Goal: Communication & Community: Answer question/provide support

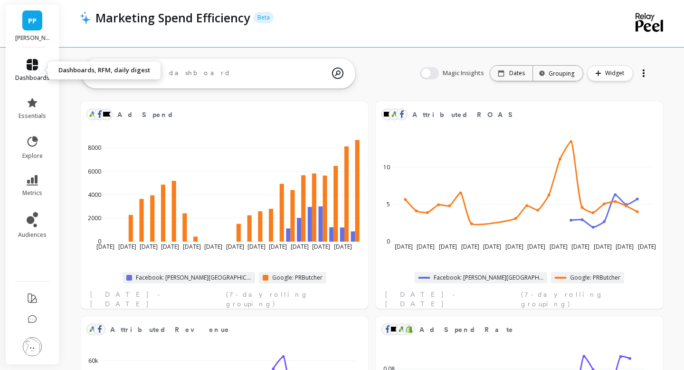
click at [35, 66] on icon at bounding box center [32, 64] width 11 height 11
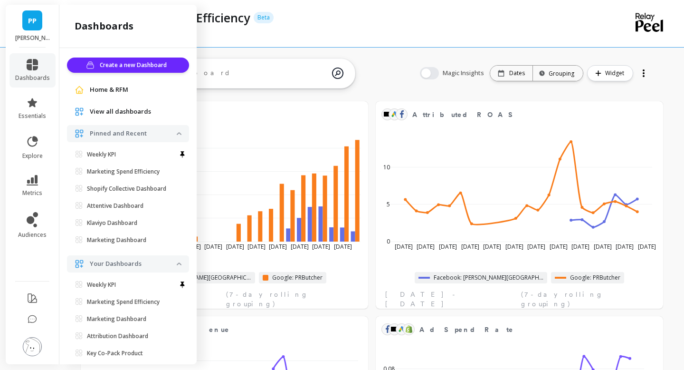
scroll to position [21, 0]
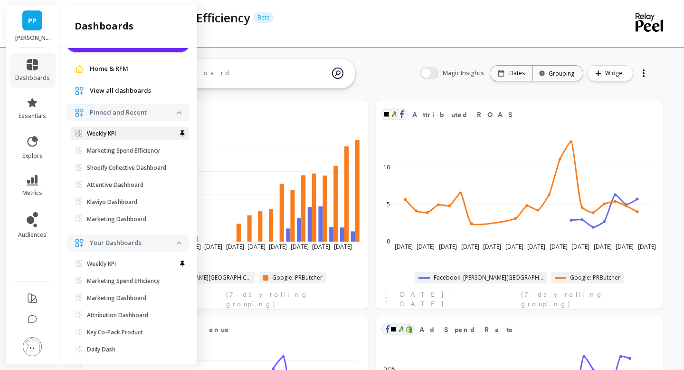
click at [102, 139] on link "Weekly KPI" at bounding box center [130, 133] width 118 height 13
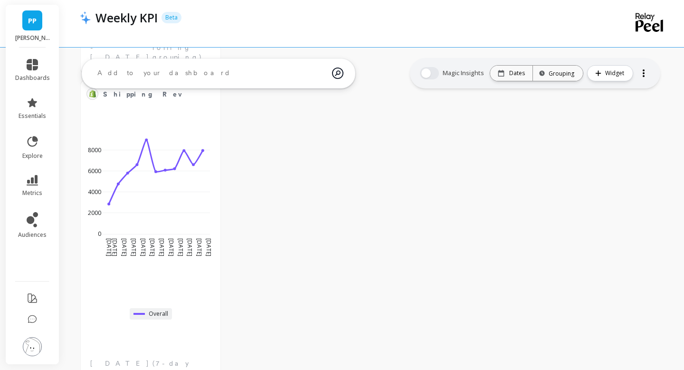
scroll to position [2783, 0]
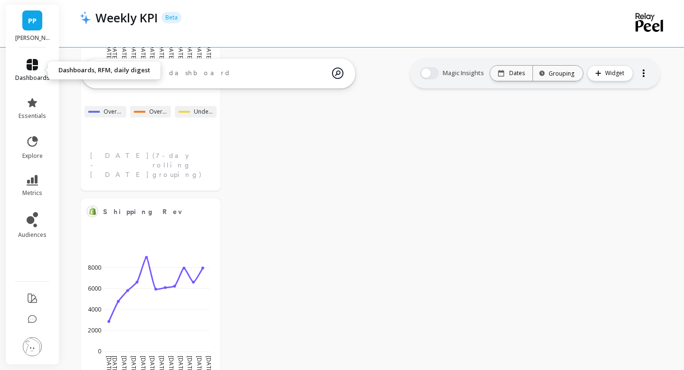
click at [31, 69] on icon at bounding box center [32, 64] width 11 height 11
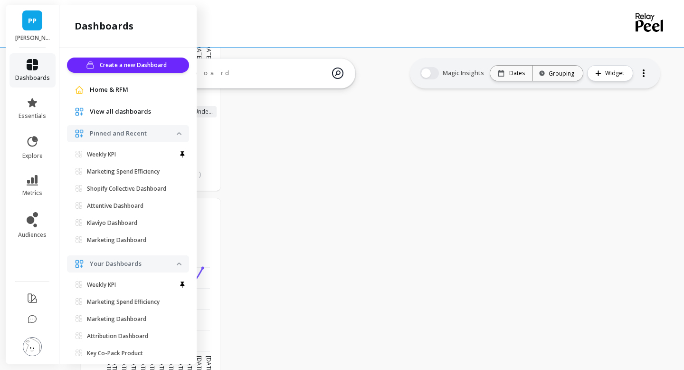
scroll to position [21, 0]
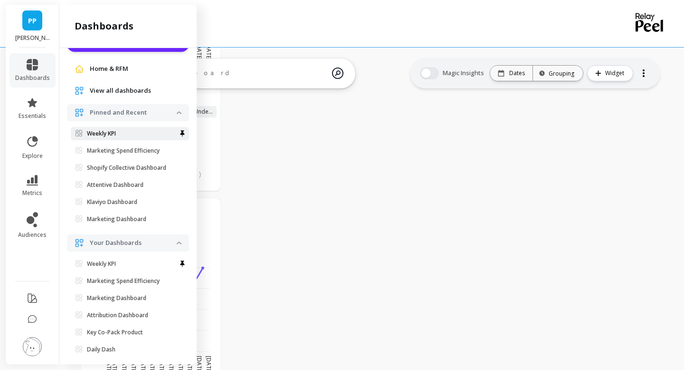
click at [127, 130] on span "Weekly KPI" at bounding box center [126, 134] width 101 height 8
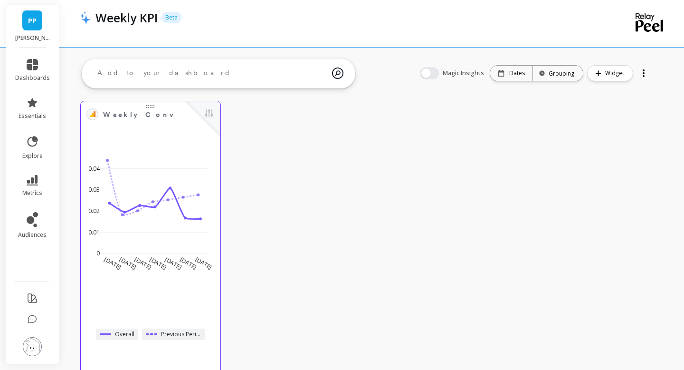
click at [175, 137] on div "Aug 31 2025 Sep 7 Sep 14 Sep 21 Sep 28 Oct 5 Oct 12 0 0.01 0.02 0.03 0.04 Overa…" at bounding box center [151, 272] width 140 height 298
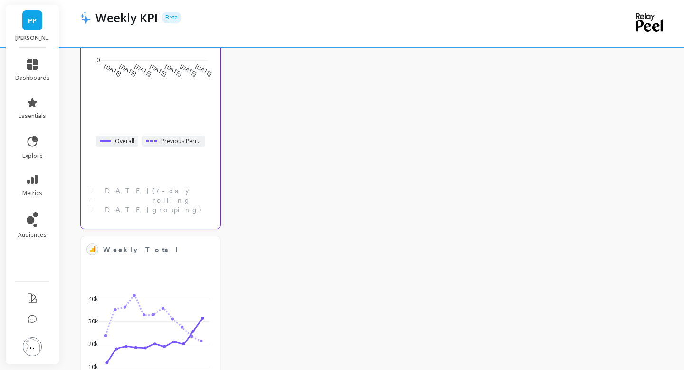
scroll to position [230, 0]
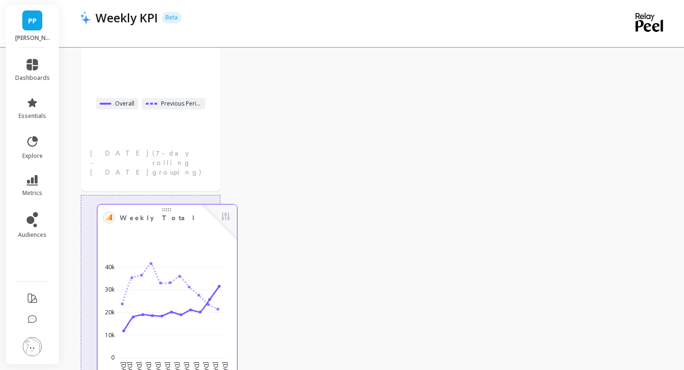
drag, startPoint x: 148, startPoint y: 203, endPoint x: 165, endPoint y: 209, distance: 17.6
click at [165, 209] on div at bounding box center [167, 208] width 140 height 8
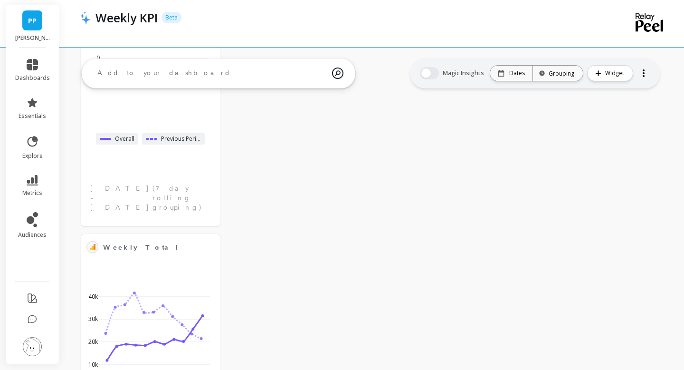
scroll to position [0, 0]
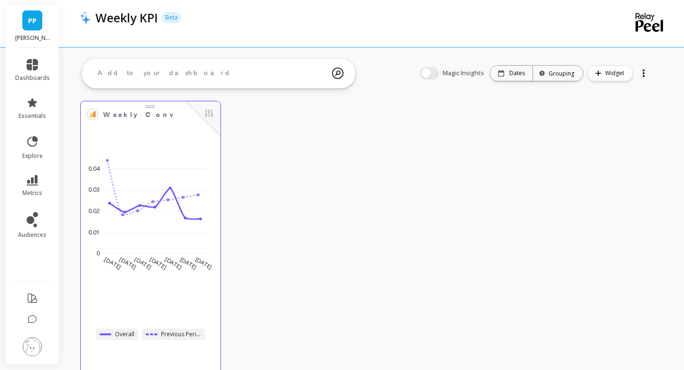
click at [172, 146] on div "Aug 31 2025 Sep 7 Sep 14 Sep 21 Sep 28 Oct 5 Oct 12 0 0.01 0.02 0.03 0.04" at bounding box center [151, 212] width 134 height 140
click at [166, 120] on span "Weekly Conversion Rate" at bounding box center [143, 114] width 81 height 13
click at [205, 114] on button at bounding box center [208, 113] width 11 height 13
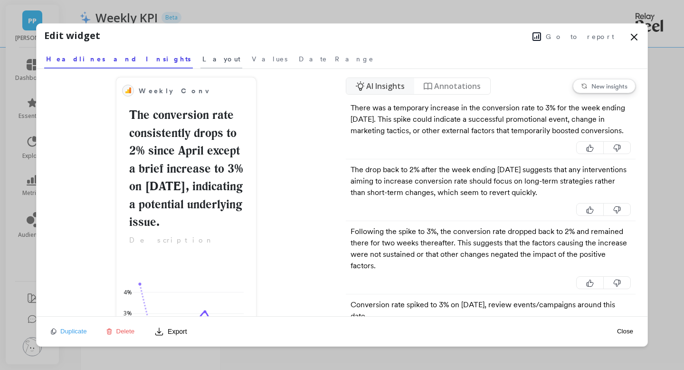
click at [202, 62] on span "Layout" at bounding box center [221, 59] width 38 height 10
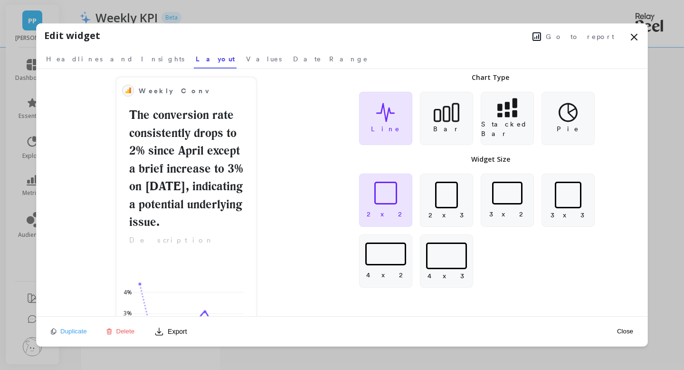
click at [324, 130] on div "Weekly Conversion Rate The conversion rate consistently drops to 2% since April…" at bounding box center [187, 192] width 300 height 247
click at [633, 38] on icon at bounding box center [634, 37] width 6 height 6
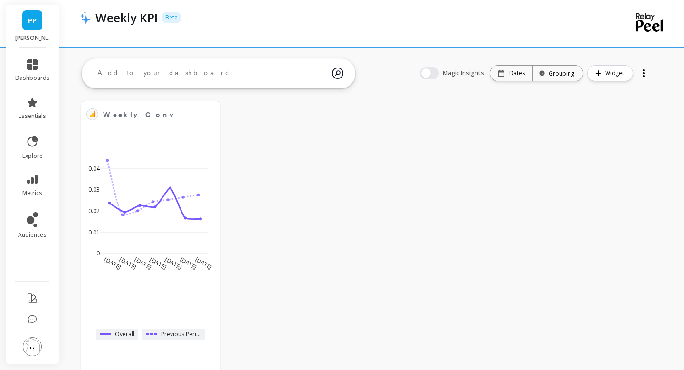
click at [644, 76] on div at bounding box center [644, 76] width 2 height 2
click at [35, 75] on span "dashboards" at bounding box center [32, 78] width 35 height 8
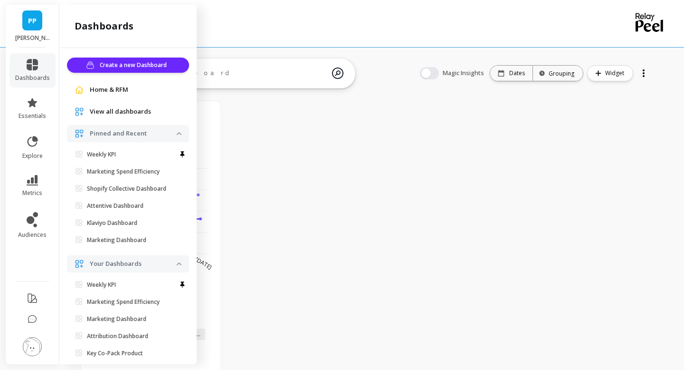
scroll to position [21, 0]
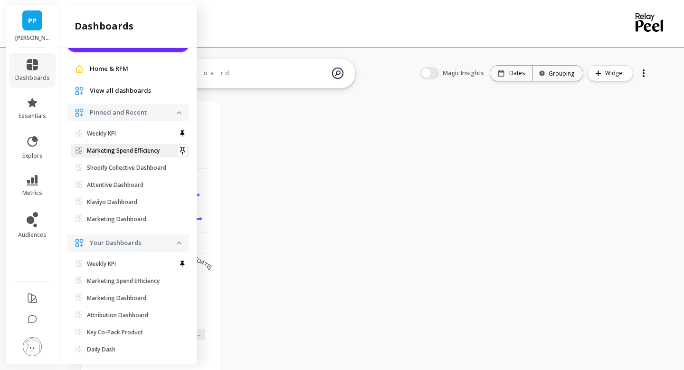
click at [105, 152] on p "Marketing Spend Efficiency" at bounding box center [123, 151] width 73 height 8
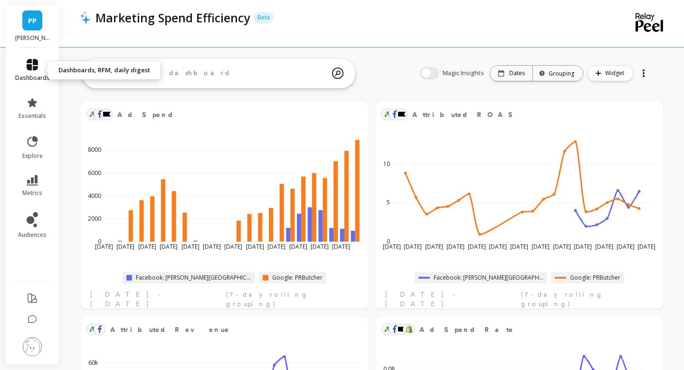
click at [41, 70] on link "dashboards" at bounding box center [32, 70] width 35 height 23
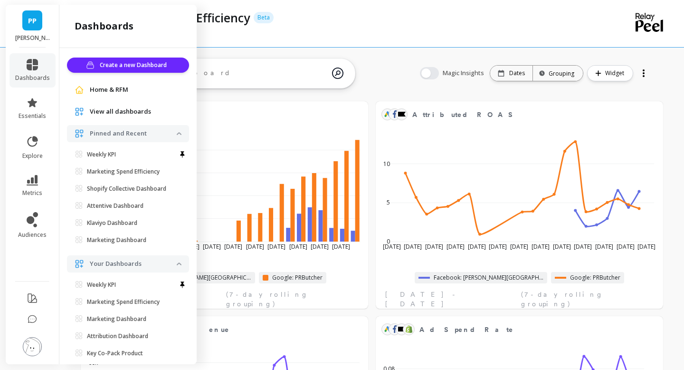
scroll to position [21, 0]
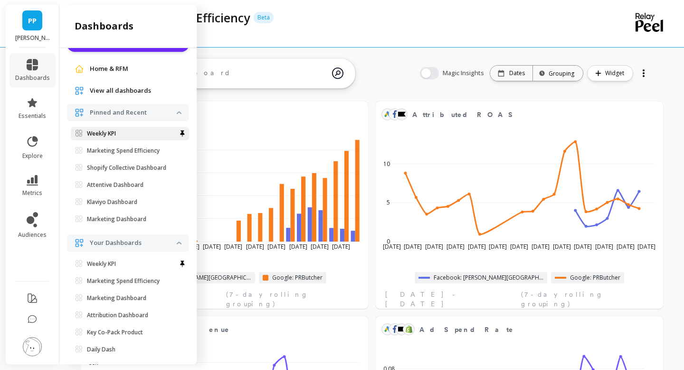
click at [95, 134] on p "Weekly KPI" at bounding box center [101, 134] width 29 height 8
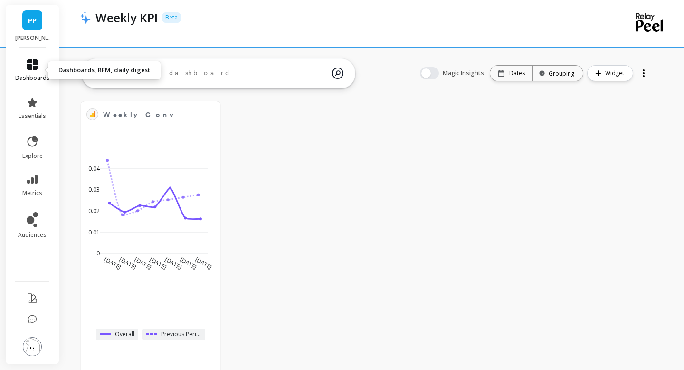
click at [31, 67] on icon at bounding box center [32, 64] width 11 height 11
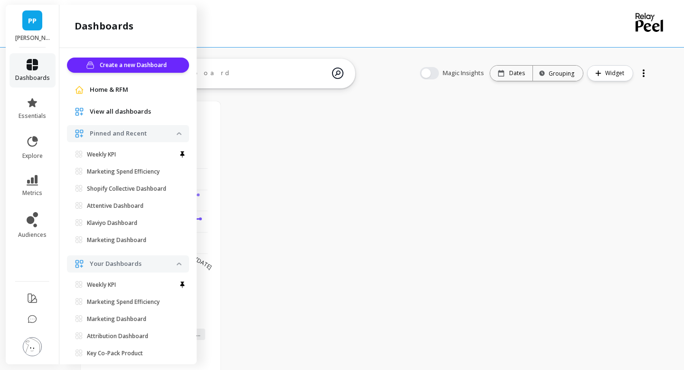
scroll to position [21, 0]
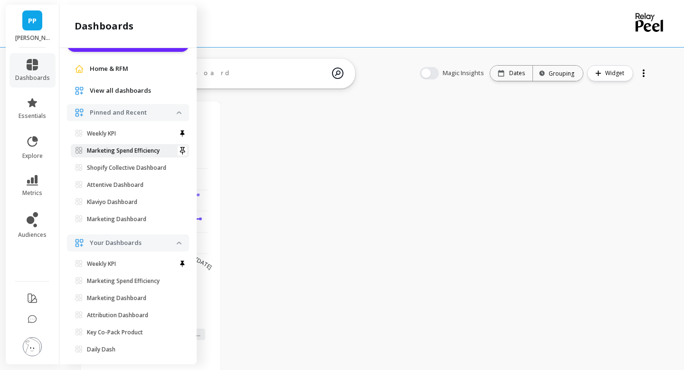
click at [114, 150] on p "Marketing Spend Efficiency" at bounding box center [123, 151] width 73 height 8
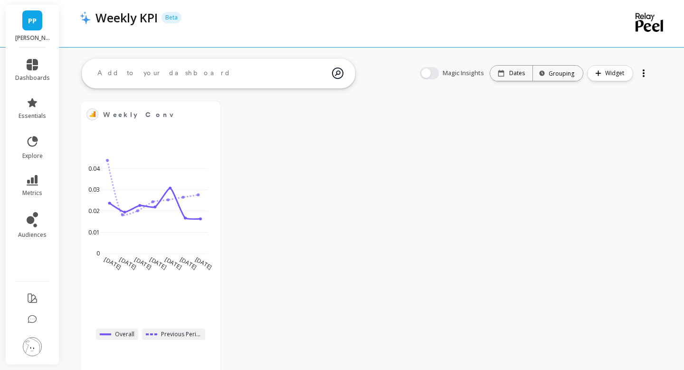
scroll to position [0, 0]
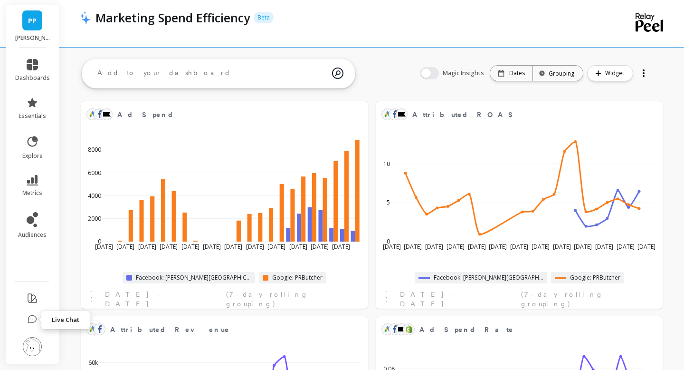
click at [33, 316] on icon at bounding box center [33, 320] width 10 height 10
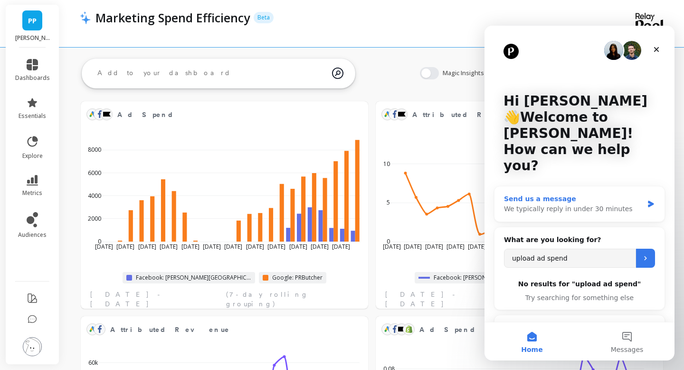
click at [573, 204] on div "We typically reply in under 30 minutes" at bounding box center [573, 209] width 139 height 10
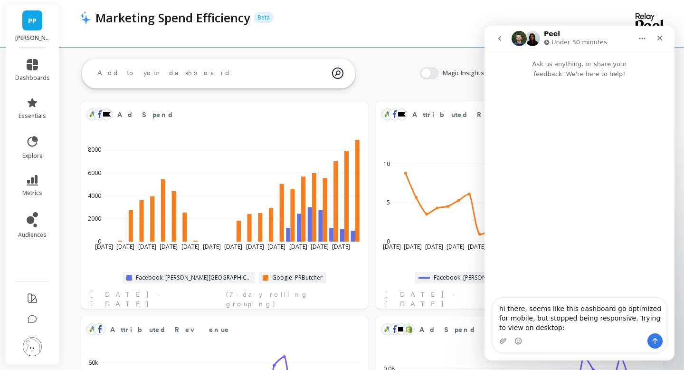
type textarea "hi there, seems like this dashboard go optimized for mobile, but stopped being …"
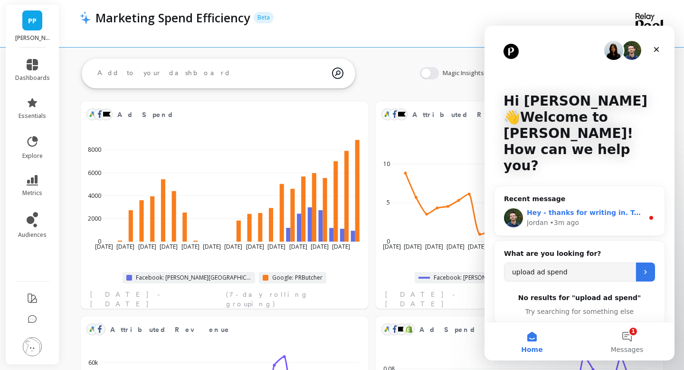
click at [579, 218] on div "Jordan • 3m ago" at bounding box center [585, 223] width 117 height 10
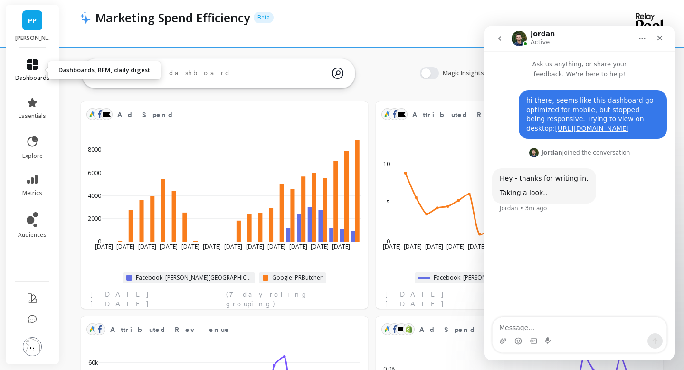
click at [35, 68] on icon at bounding box center [32, 64] width 11 height 11
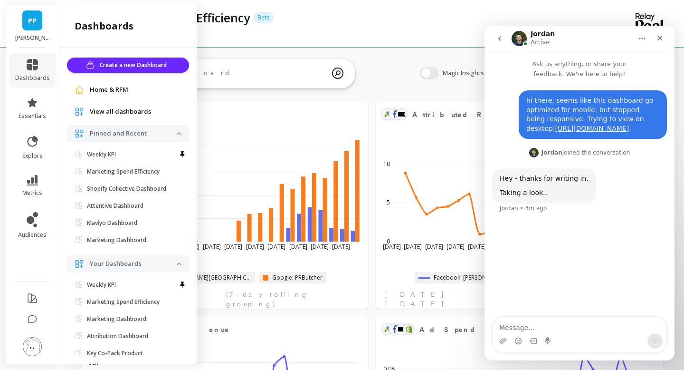
scroll to position [21, 0]
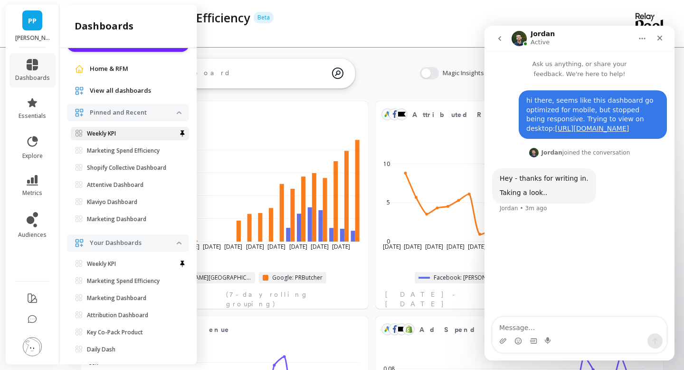
click at [103, 135] on p "Weekly KPI" at bounding box center [101, 134] width 29 height 8
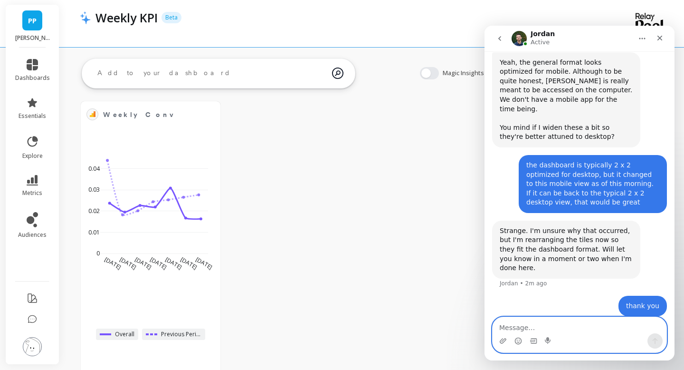
scroll to position [153, 0]
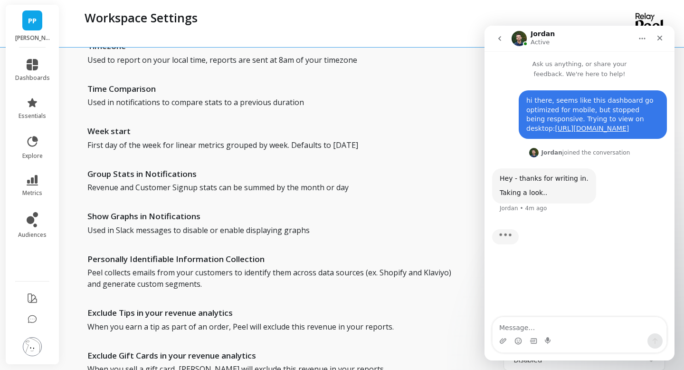
scroll to position [358, 0]
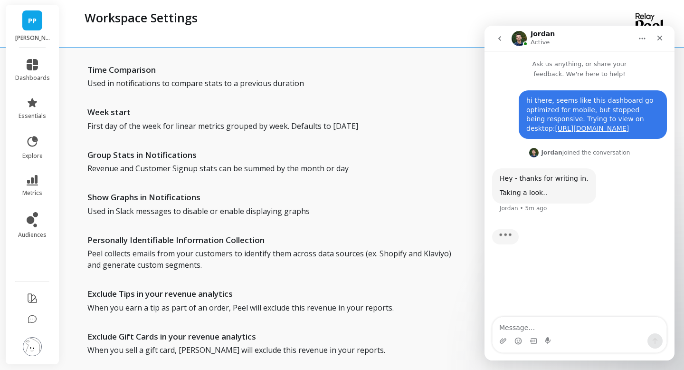
click at [501, 39] on icon "go back" at bounding box center [500, 39] width 8 height 8
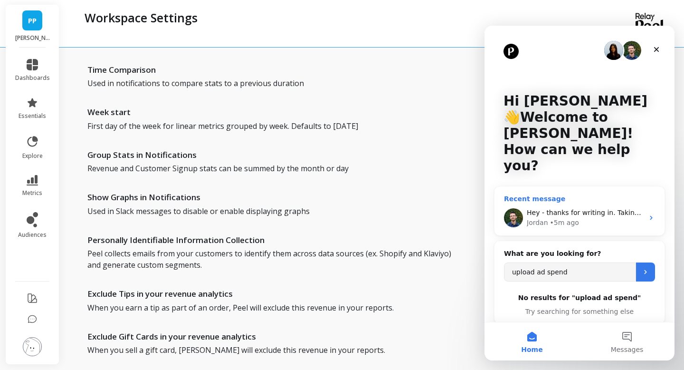
click at [545, 209] on span "Hey - thanks for writing in. Taking a look.." at bounding box center [596, 213] width 138 height 8
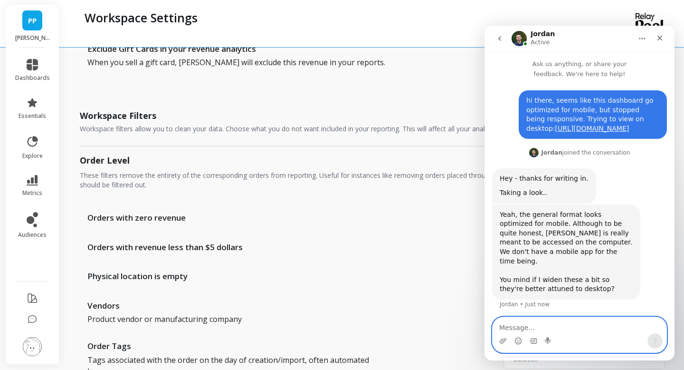
scroll to position [2, 0]
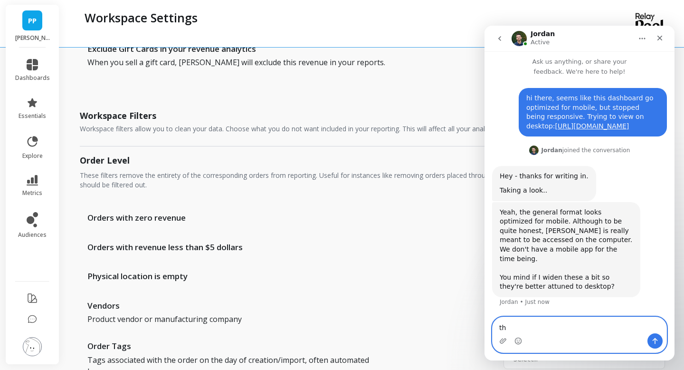
type textarea "t"
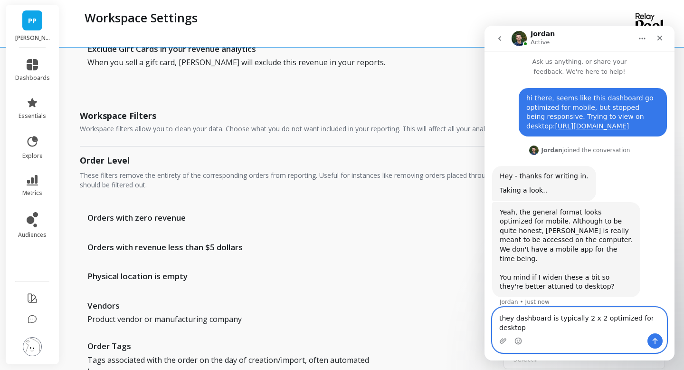
scroll to position [12, 0]
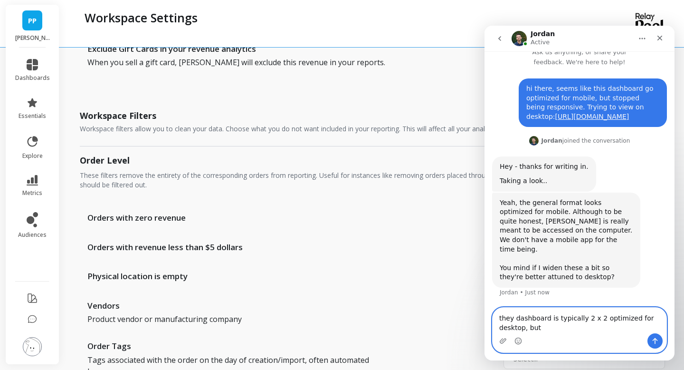
click at [514, 315] on textarea "they dashboard is typically 2 x 2 optimized for desktop, but" at bounding box center [580, 320] width 174 height 26
click at [552, 328] on textarea "the dashboard is typically 2 x 2 optimized for desktop, but" at bounding box center [580, 320] width 174 height 26
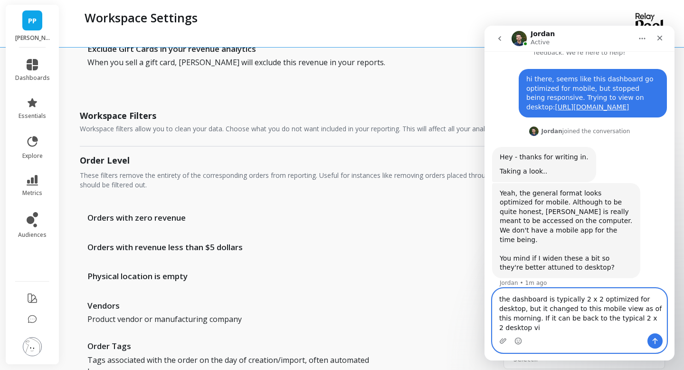
scroll to position [31, 0]
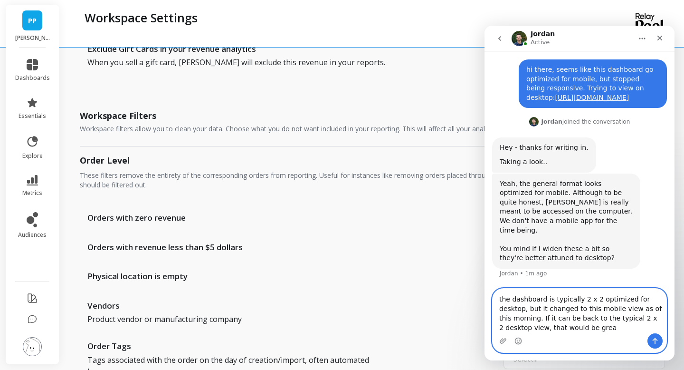
type textarea "the dashboard is typically 2 x 2 optimized for desktop, but it changed to this …"
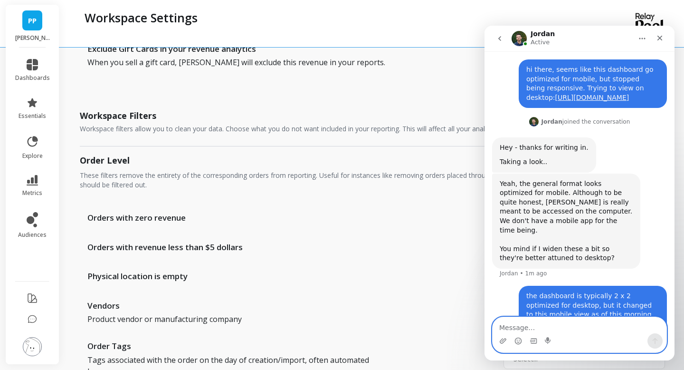
scroll to position [68, 0]
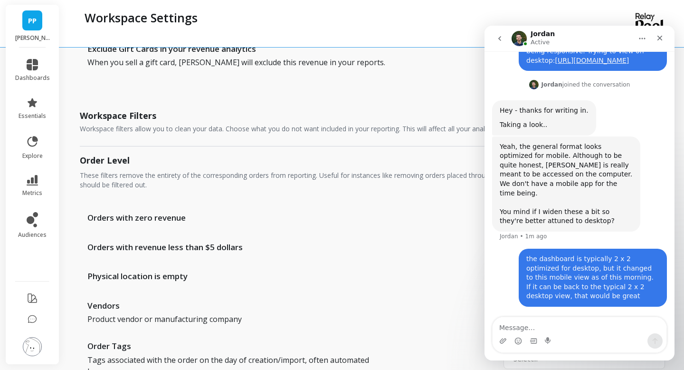
click at [498, 38] on icon "go back" at bounding box center [499, 38] width 3 height 5
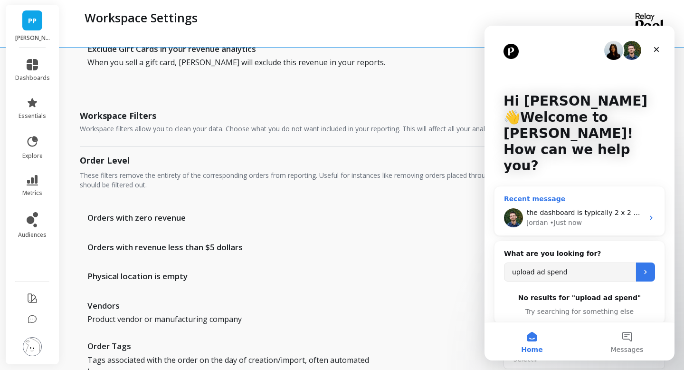
click at [585, 194] on div "Recent message" at bounding box center [579, 199] width 151 height 10
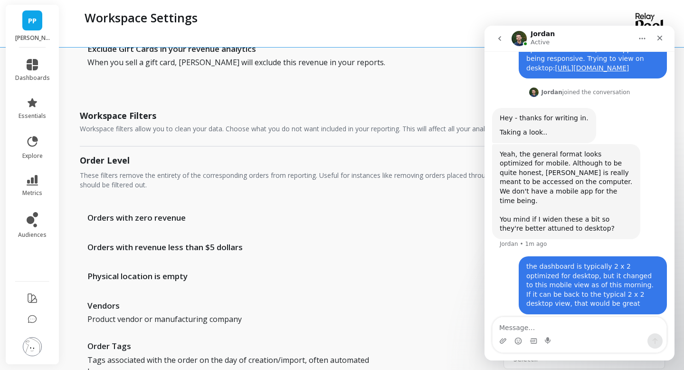
scroll to position [68, 0]
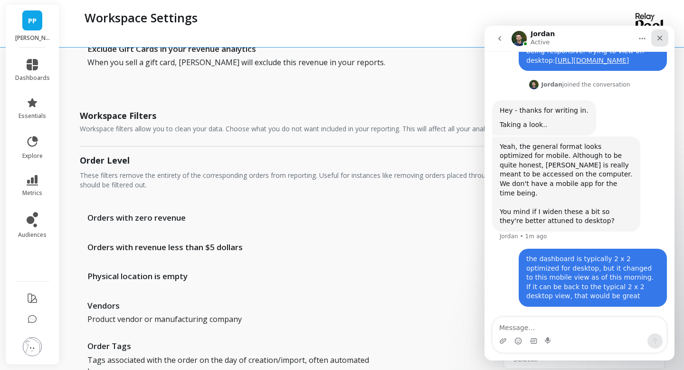
click at [659, 40] on icon "Close" at bounding box center [660, 38] width 8 height 8
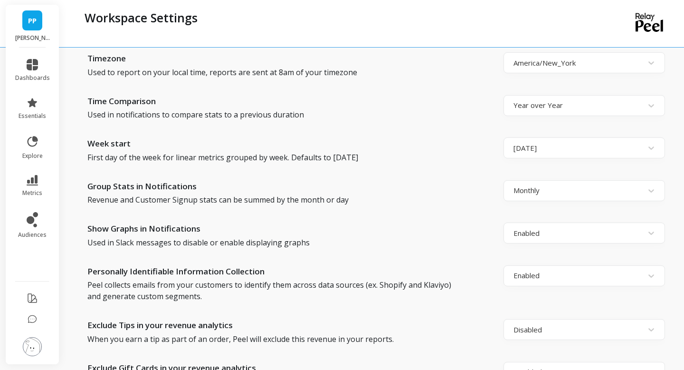
scroll to position [299, 0]
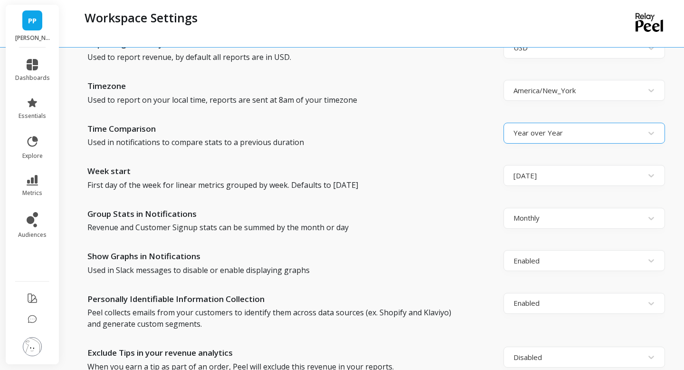
click at [533, 126] on div at bounding box center [576, 132] width 124 height 13
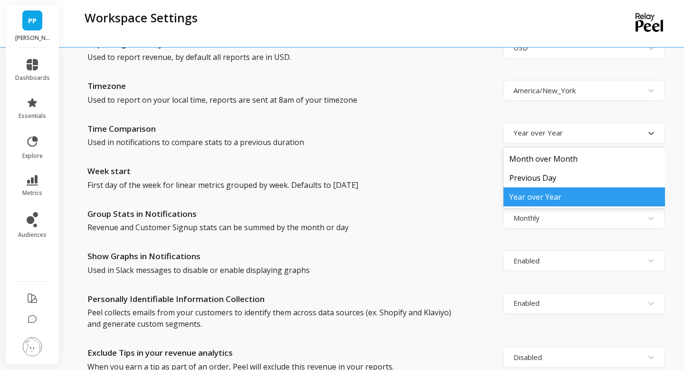
click at [467, 165] on div "Week start" at bounding box center [292, 172] width 411 height 14
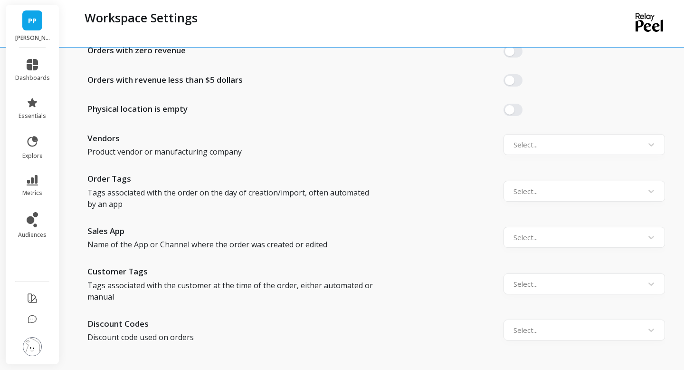
scroll to position [818, 0]
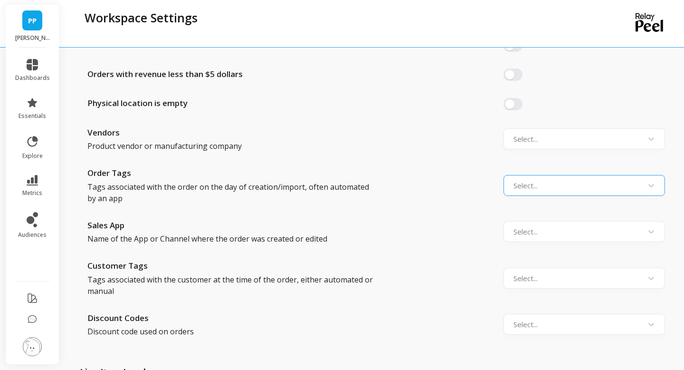
click at [511, 177] on div "Select..." at bounding box center [576, 185] width 134 height 17
click at [472, 175] on div "Order Tags Tags associated with the order on the day of creation/import, often …" at bounding box center [372, 185] width 585 height 37
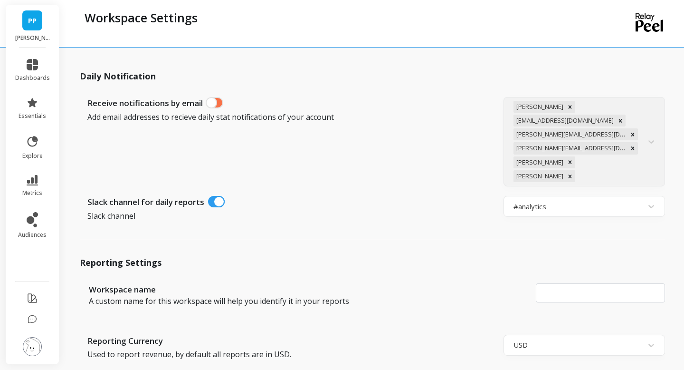
scroll to position [0, 0]
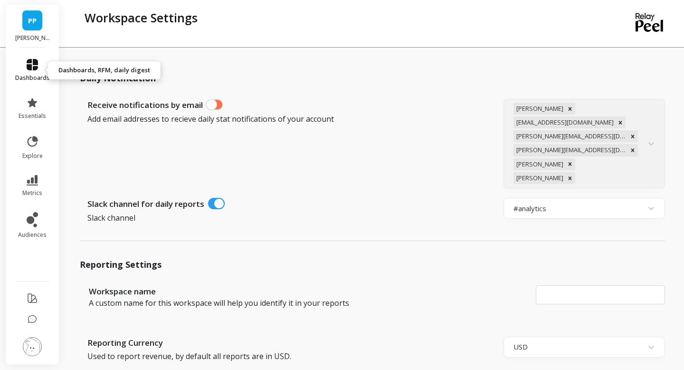
click at [33, 71] on link "dashboards" at bounding box center [32, 70] width 35 height 23
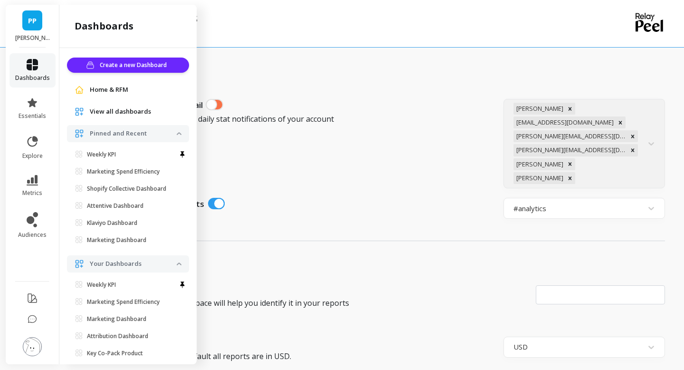
scroll to position [21, 0]
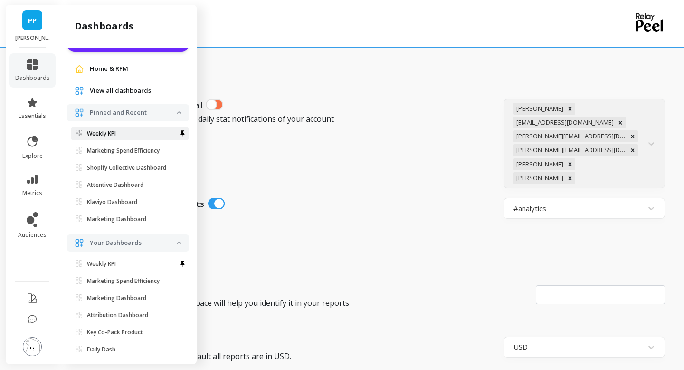
click at [95, 130] on p "Weekly KPI" at bounding box center [101, 134] width 29 height 8
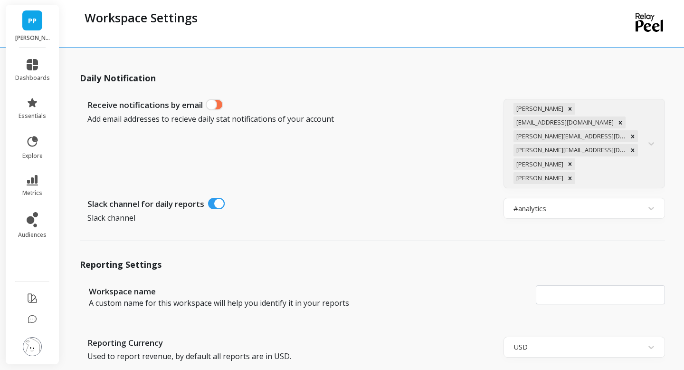
scroll to position [0, 0]
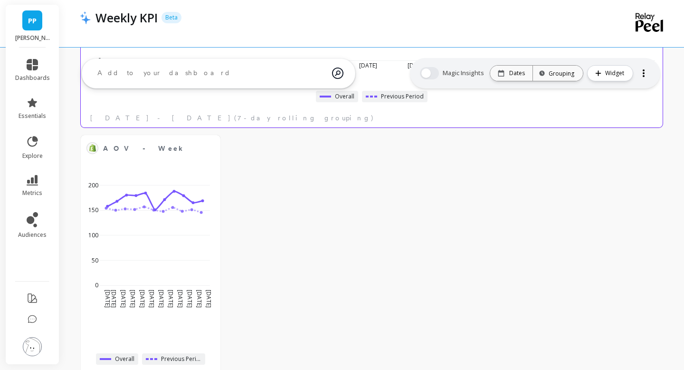
scroll to position [747, 0]
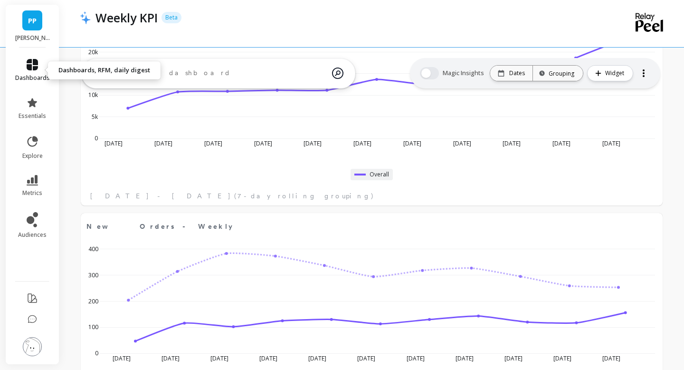
click at [33, 66] on icon at bounding box center [32, 64] width 11 height 11
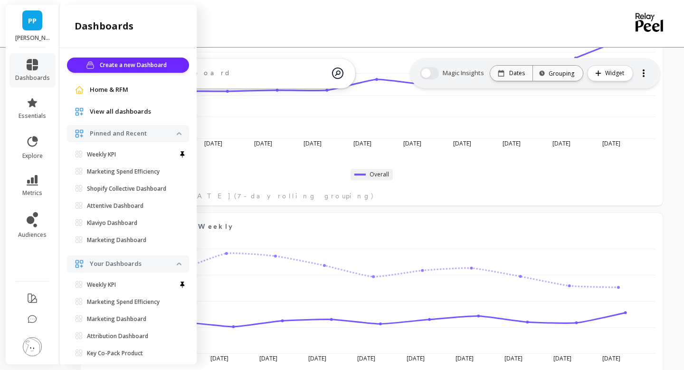
scroll to position [21, 0]
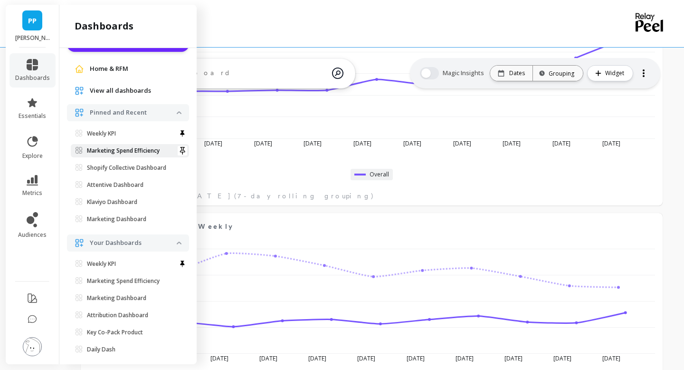
click at [104, 150] on p "Marketing Spend Efficiency" at bounding box center [123, 151] width 73 height 8
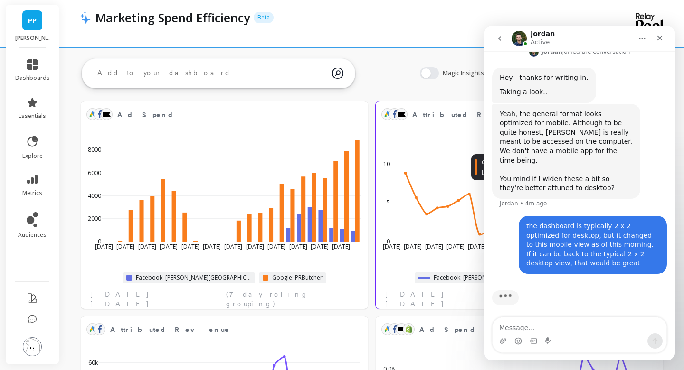
scroll to position [105, 0]
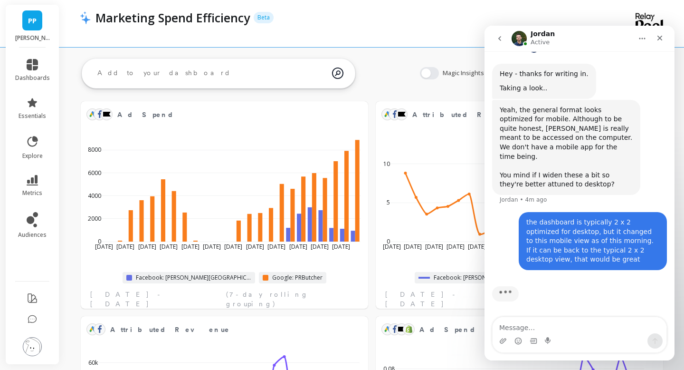
click at [372, 245] on div "Ad Spend Edit Widget & Insights [DATE] May [DATE] [DATE] Jun [DATE] [DATE] [DAT…" at bounding box center [371, 312] width 625 height 453
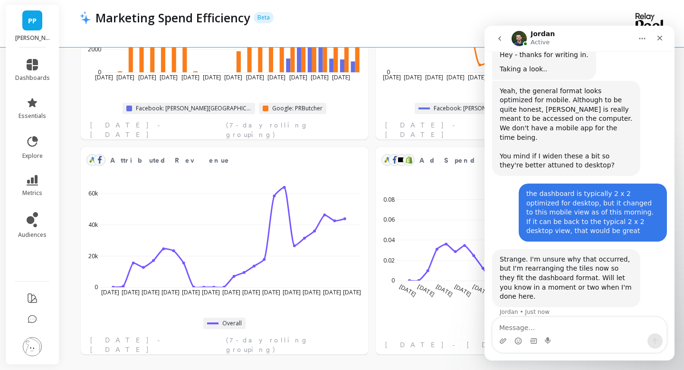
scroll to position [124, 0]
click at [524, 326] on textarea "Message…" at bounding box center [580, 325] width 174 height 16
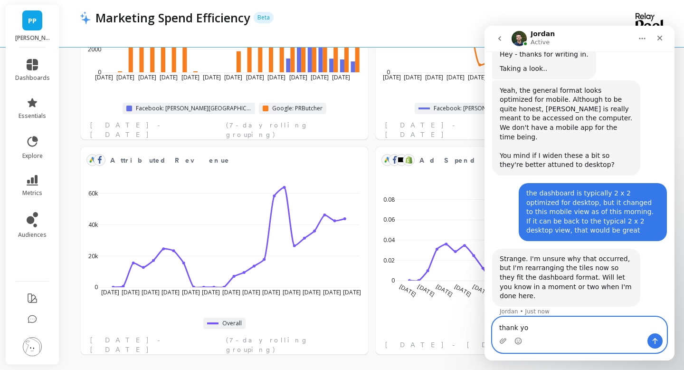
type textarea "thank you"
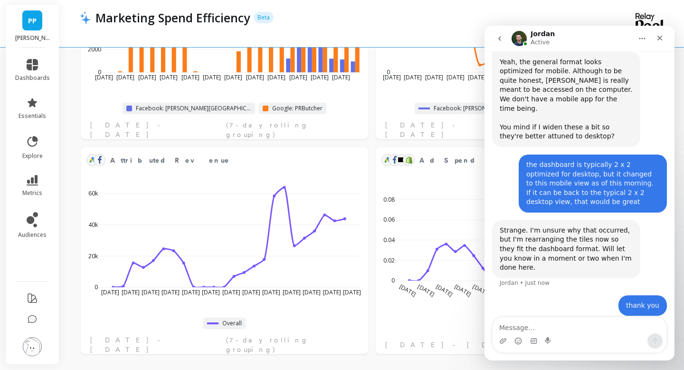
click at [371, 259] on div "Ad Spend Edit Widget & Insights [DATE] May [DATE] [DATE] Jun [DATE] [DATE] [DAT…" at bounding box center [371, 142] width 625 height 453
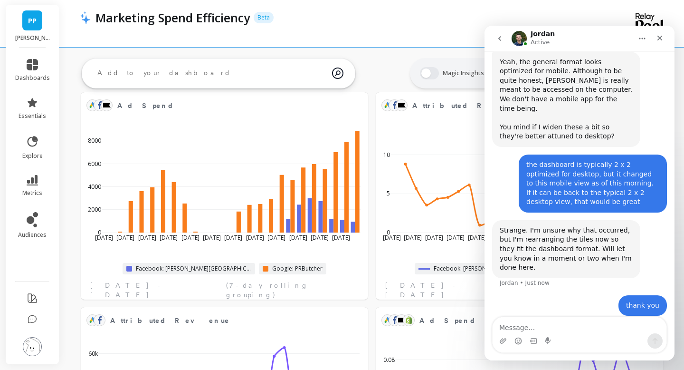
scroll to position [0, 0]
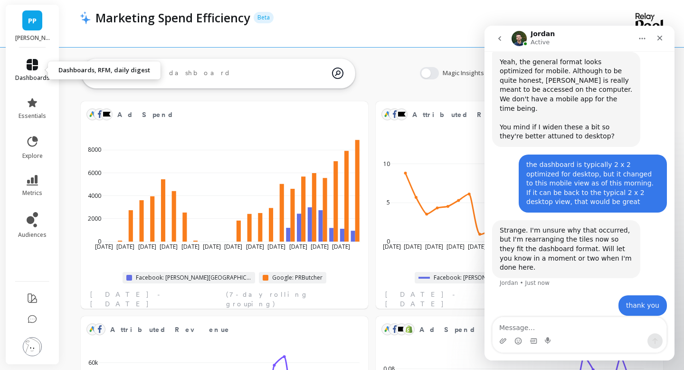
click at [36, 66] on icon at bounding box center [32, 64] width 11 height 11
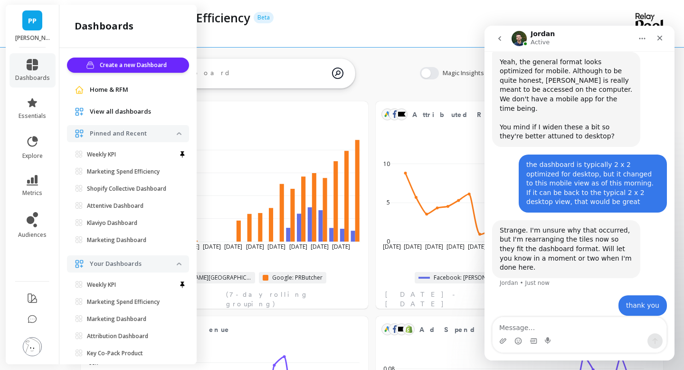
scroll to position [21, 0]
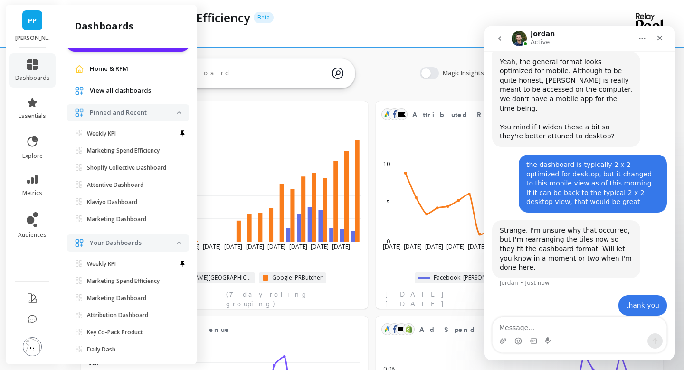
click at [126, 91] on span "View all dashboards" at bounding box center [120, 91] width 61 height 10
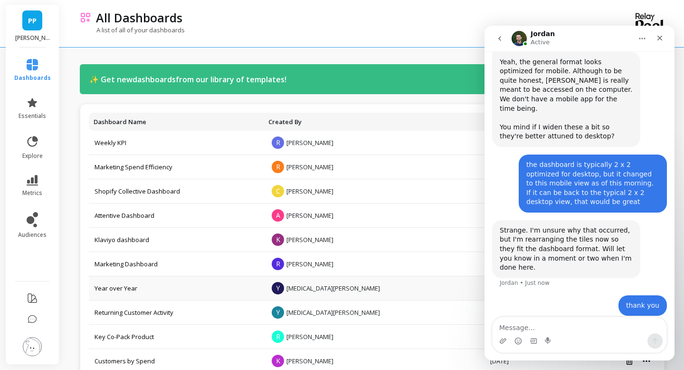
scroll to position [57, 0]
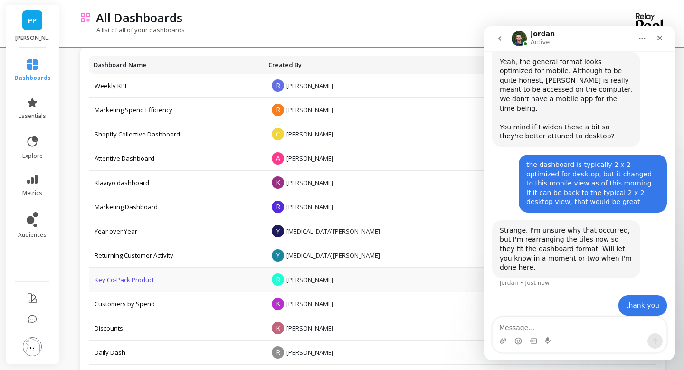
click at [130, 279] on link "Key Co-Pack Product" at bounding box center [124, 279] width 59 height 9
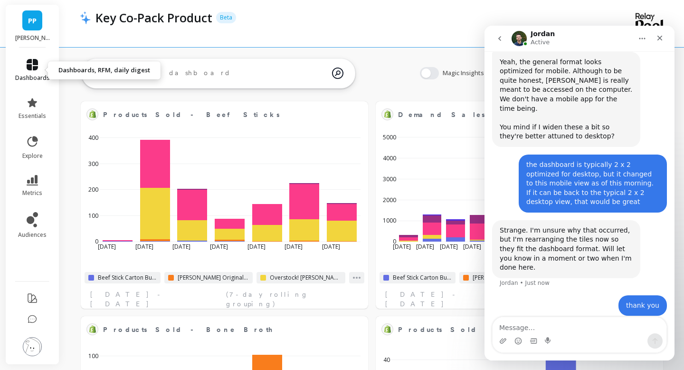
click at [30, 64] on icon at bounding box center [32, 64] width 11 height 11
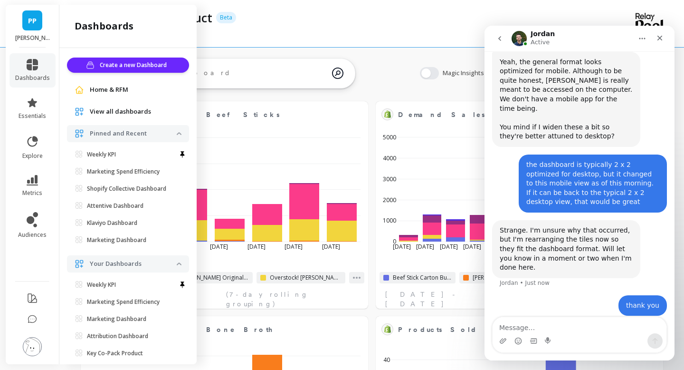
scroll to position [21, 0]
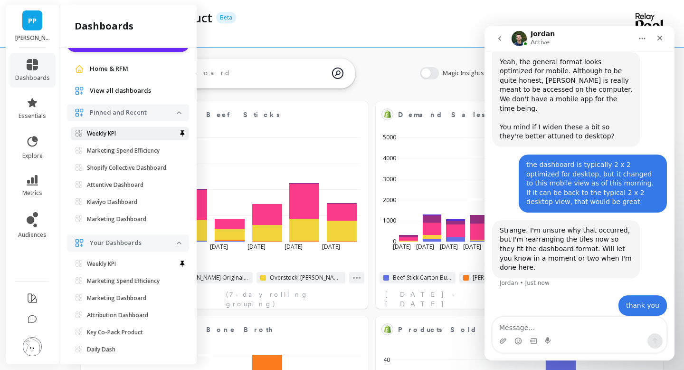
click at [94, 135] on p "Weekly KPI" at bounding box center [101, 134] width 29 height 8
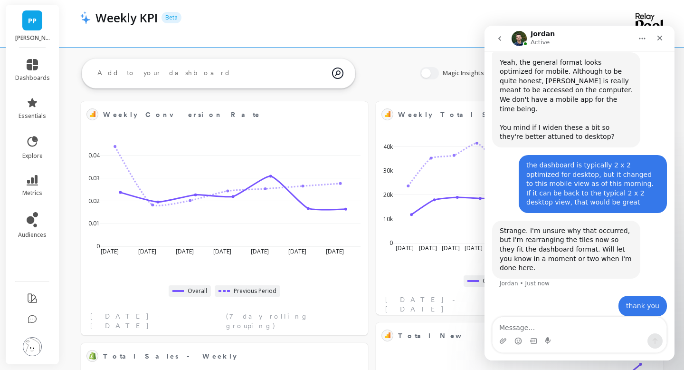
scroll to position [153, 0]
click at [658, 39] on icon "Close" at bounding box center [660, 38] width 5 height 5
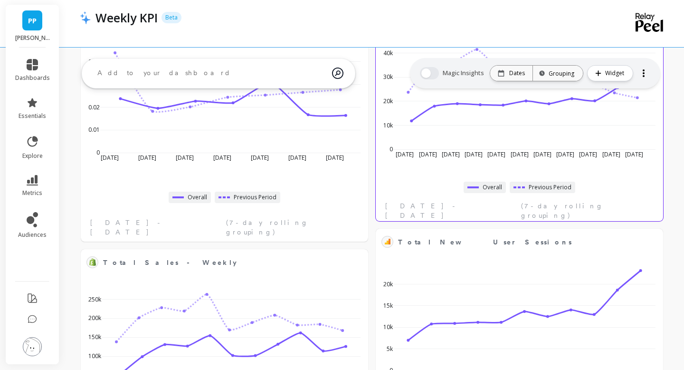
scroll to position [0, 0]
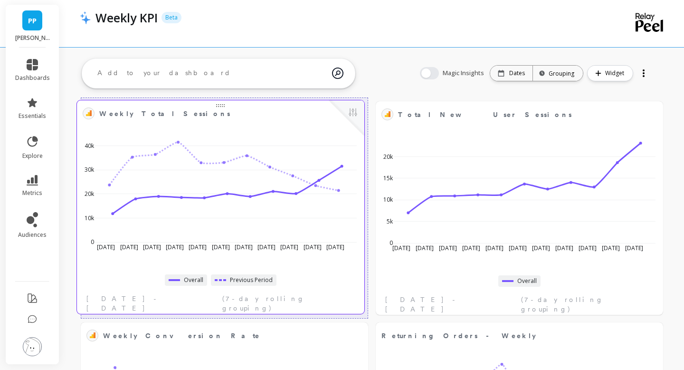
drag, startPoint x: 517, startPoint y: 111, endPoint x: 218, endPoint y: 110, distance: 298.8
click at [218, 110] on span "Weekly Total Sessions" at bounding box center [213, 113] width 229 height 13
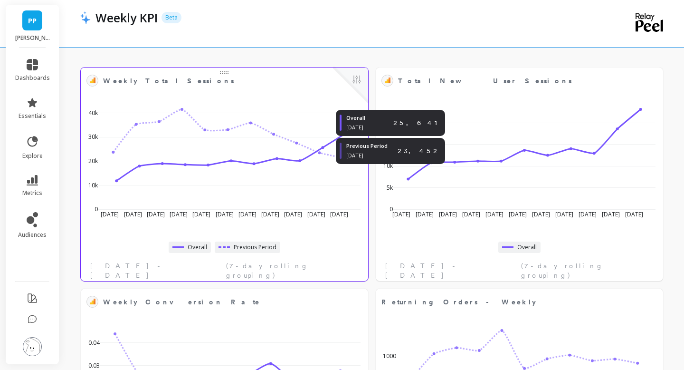
scroll to position [77, 0]
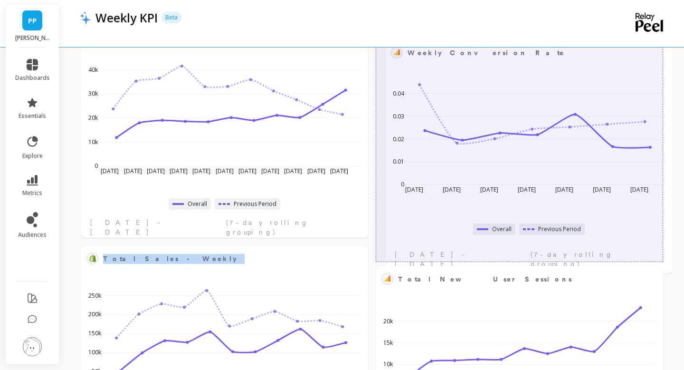
drag, startPoint x: 219, startPoint y: 252, endPoint x: 521, endPoint y: 46, distance: 365.5
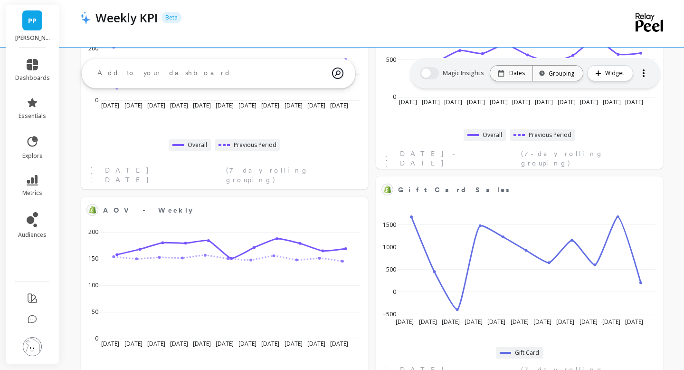
scroll to position [331, 0]
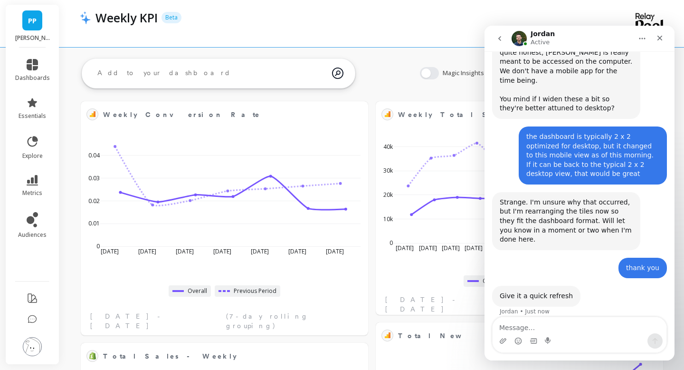
click at [508, 327] on textarea "Message…" at bounding box center [580, 325] width 174 height 16
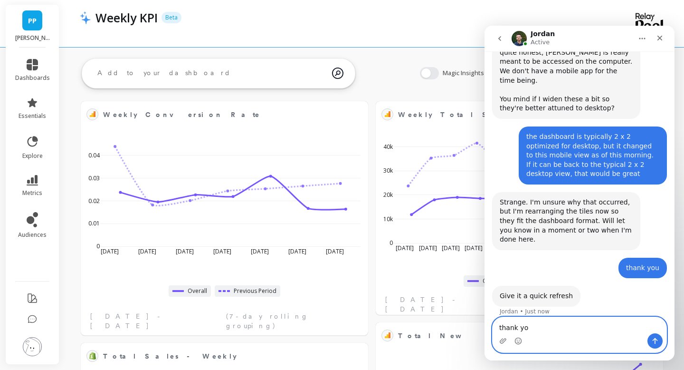
type textarea "thank you"
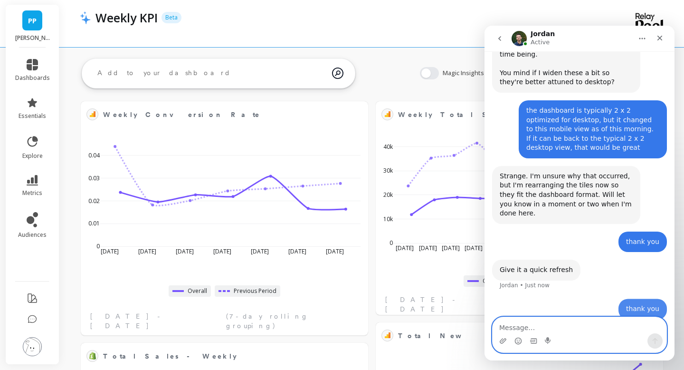
scroll to position [209, 0]
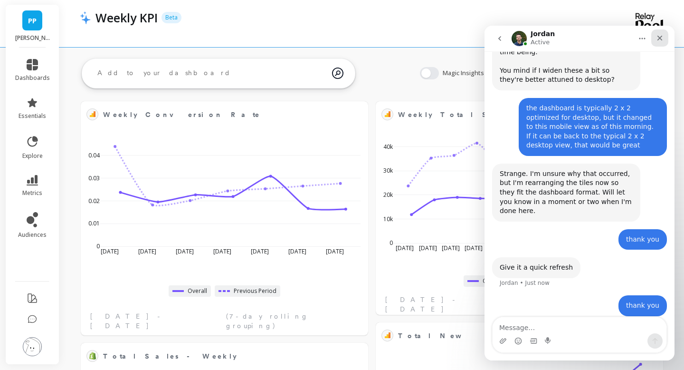
click at [658, 38] on icon "Close" at bounding box center [660, 38] width 8 height 8
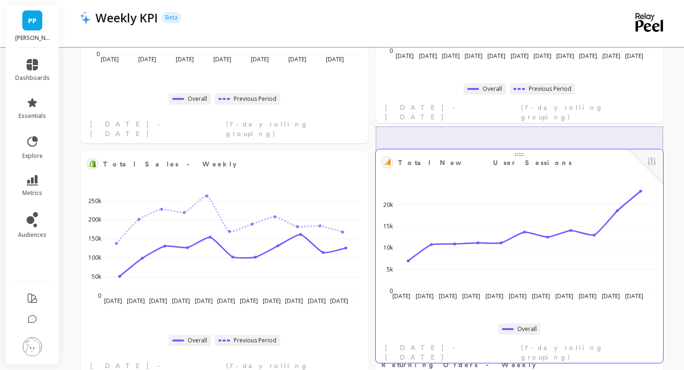
scroll to position [246, 0]
drag, startPoint x: 518, startPoint y: 139, endPoint x: 518, endPoint y: 159, distance: 20.0
click at [518, 159] on span "Total New User Sessions" at bounding box center [512, 163] width 229 height 13
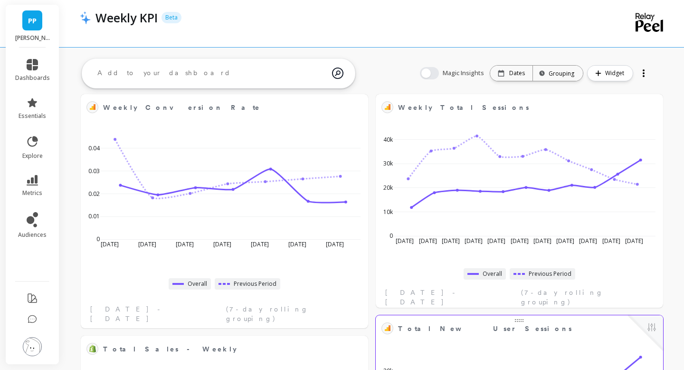
scroll to position [0, 0]
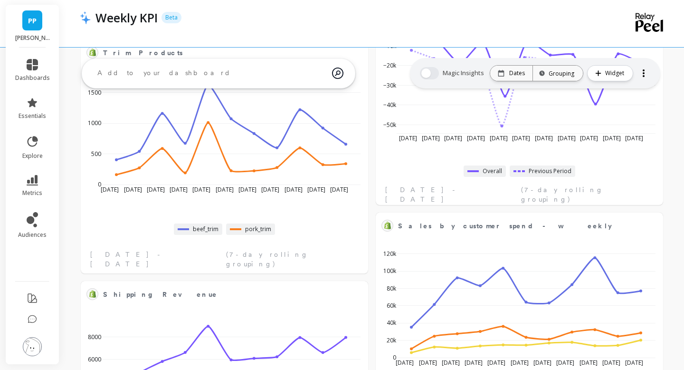
scroll to position [1194, 0]
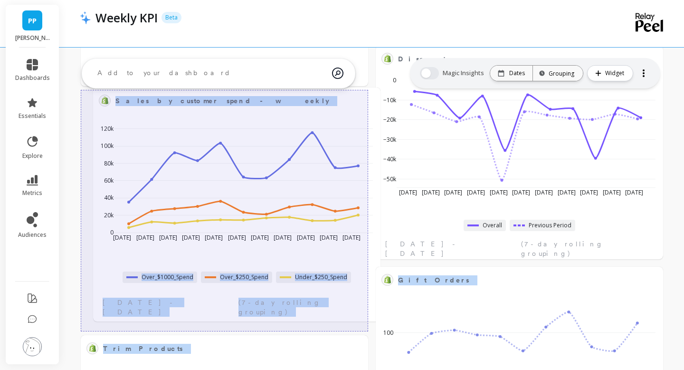
drag, startPoint x: 525, startPoint y: 273, endPoint x: 242, endPoint y: 94, distance: 334.6
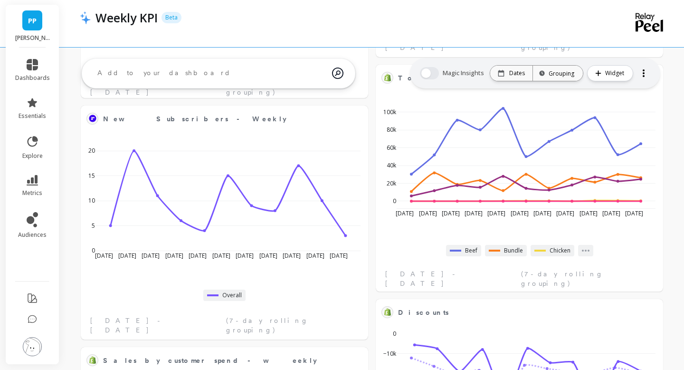
scroll to position [950, 0]
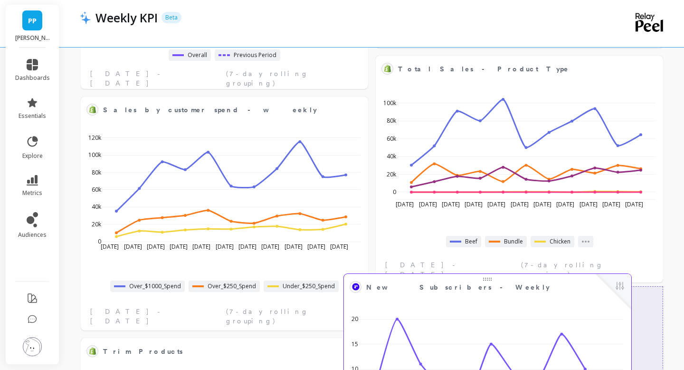
drag, startPoint x: 213, startPoint y: 106, endPoint x: 476, endPoint y: 284, distance: 317.6
click at [476, 284] on span "New Subscribers - Weekly" at bounding box center [480, 286] width 229 height 13
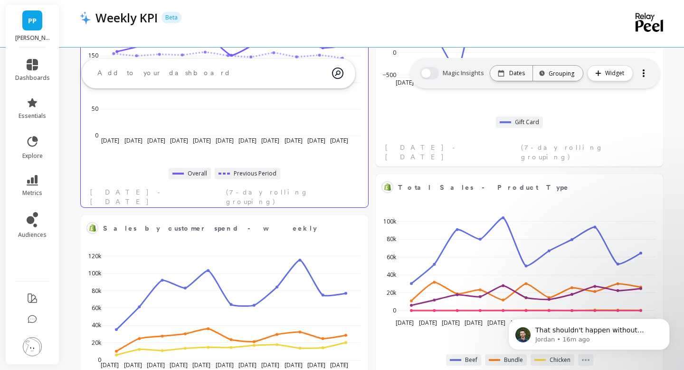
scroll to position [0, 0]
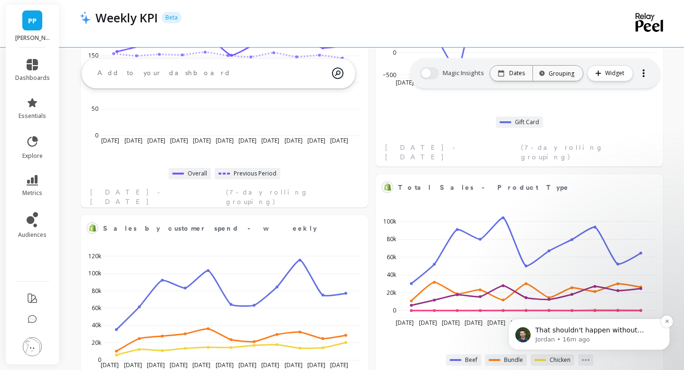
click at [563, 331] on span "That shouldn't happen without actually going in and changing the chart layout i…" at bounding box center [594, 367] width 119 height 83
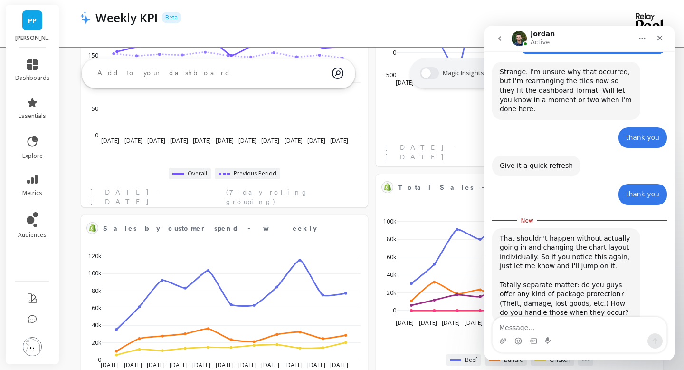
scroll to position [327, 0]
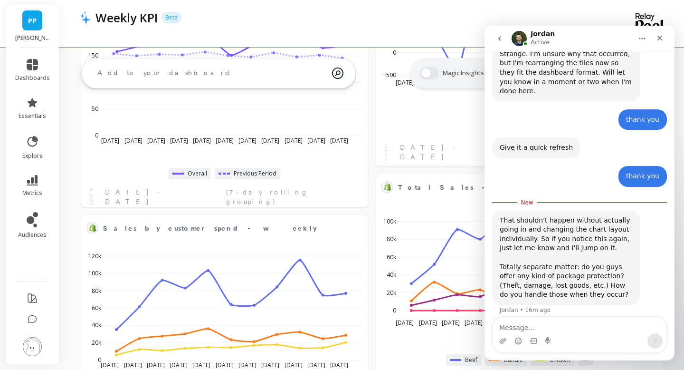
click at [571, 338] on div "Intercom messenger" at bounding box center [580, 340] width 174 height 15
click at [576, 333] on div "Intercom messenger" at bounding box center [580, 340] width 174 height 15
click at [572, 328] on textarea "Message…" at bounding box center [580, 325] width 174 height 16
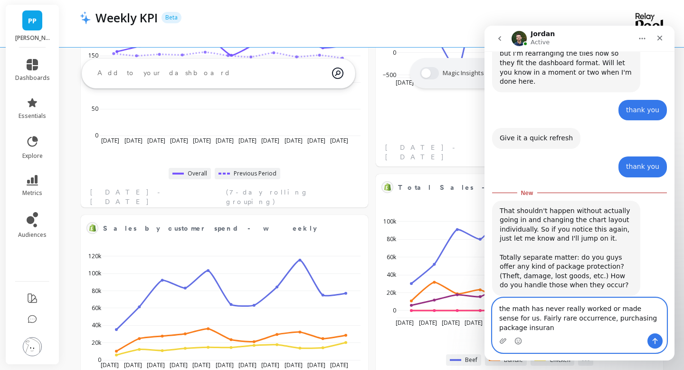
scroll to position [346, 0]
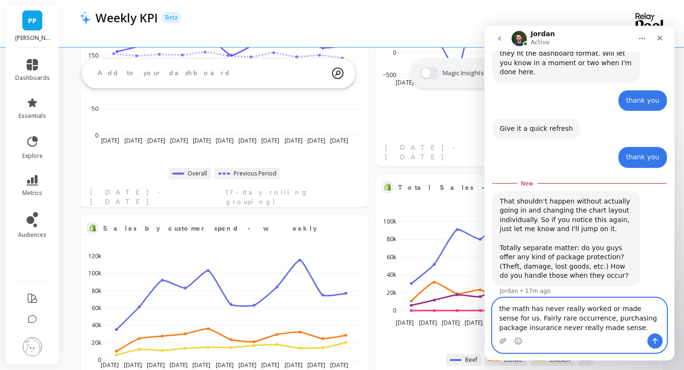
type textarea "the math has never really worked or made sense for us. Fairly rare occurrence, …"
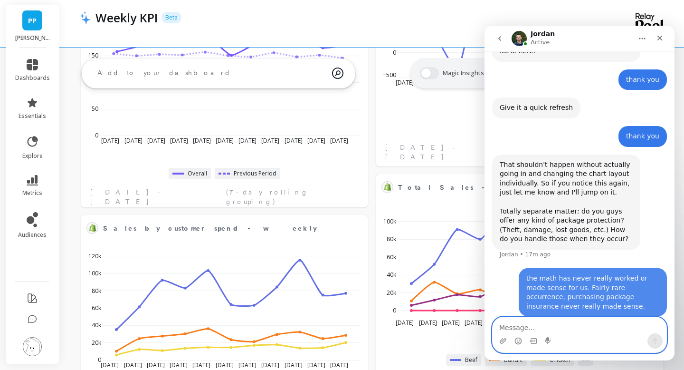
scroll to position [368, 0]
